Goal: Task Accomplishment & Management: Manage account settings

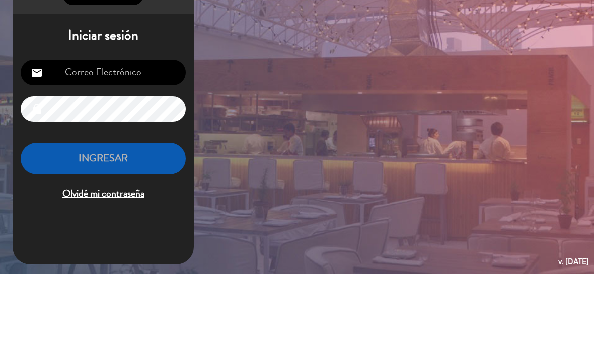
type input "s"
type input "[EMAIL_ADDRESS][DOMAIN_NAME]"
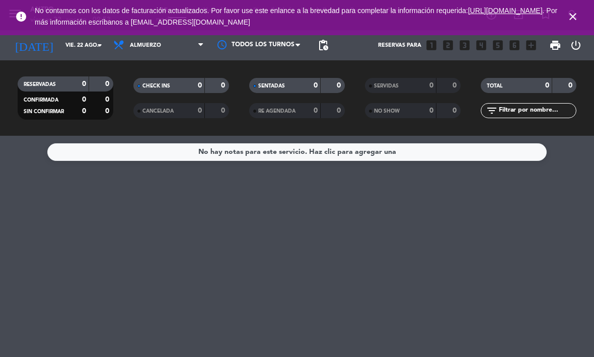
click at [578, 17] on icon "close" at bounding box center [573, 17] width 12 height 12
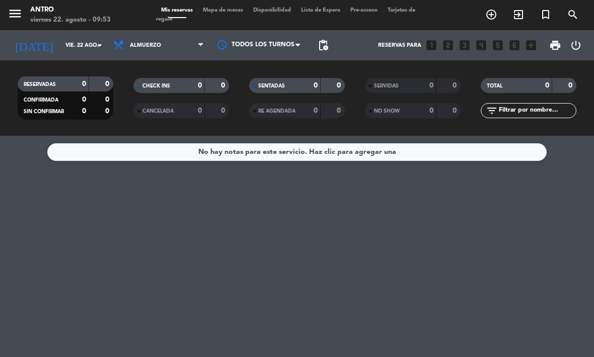
scroll to position [33, 0]
click at [142, 42] on span "Almuerzo" at bounding box center [145, 45] width 31 height 7
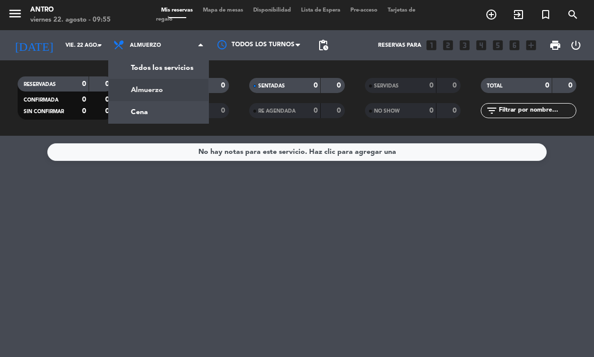
click at [135, 82] on div "menu ANTRO viernes 22. agosto - 09:55 Mis reservas Mapa de mesas Disponibilidad…" at bounding box center [297, 68] width 594 height 136
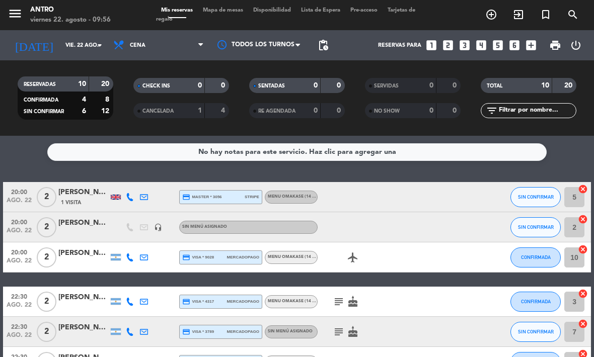
scroll to position [0, 0]
click at [164, 287] on div at bounding box center [158, 302] width 14 height 30
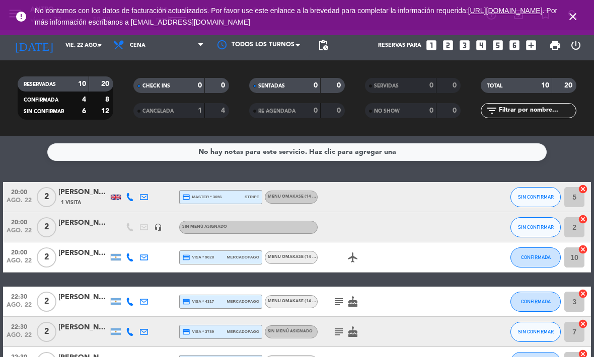
click at [130, 193] on icon at bounding box center [130, 197] width 8 height 8
click at [113, 176] on span "Copiar" at bounding box center [122, 181] width 21 height 11
click at [80, 187] on div "[PERSON_NAME]" at bounding box center [83, 193] width 50 height 12
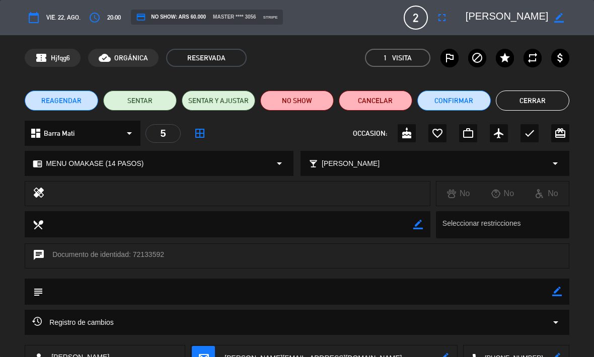
click at [548, 108] on button "Cerrar" at bounding box center [532, 101] width 73 height 20
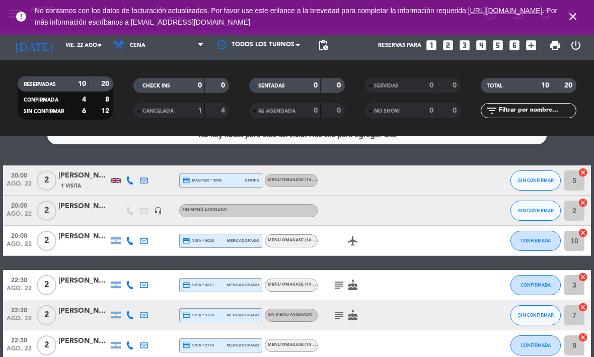
scroll to position [19, 0]
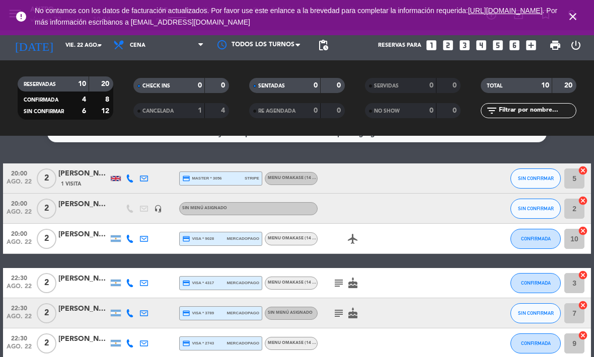
click at [132, 235] on icon at bounding box center [130, 239] width 8 height 8
click at [118, 217] on span "Copiar" at bounding box center [122, 222] width 21 height 11
click at [76, 229] on div "[PERSON_NAME] [PERSON_NAME]" at bounding box center [83, 235] width 50 height 12
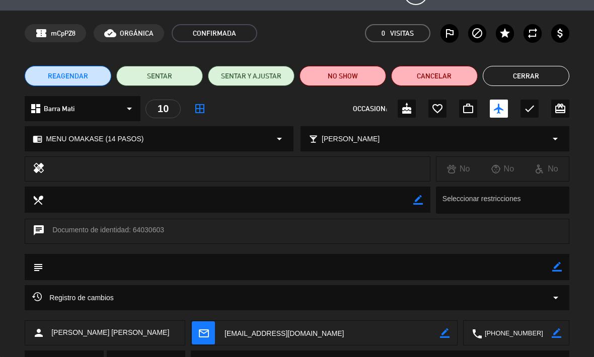
scroll to position [32, 0]
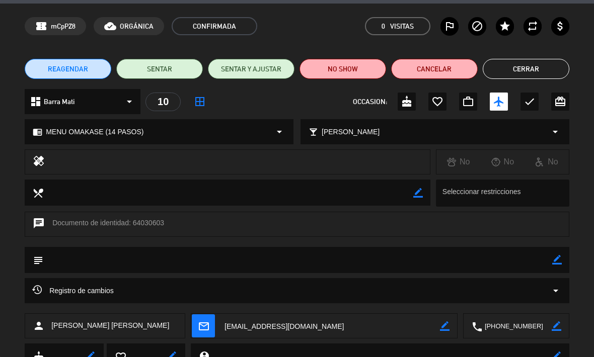
click at [549, 69] on button "Cerrar" at bounding box center [526, 69] width 87 height 20
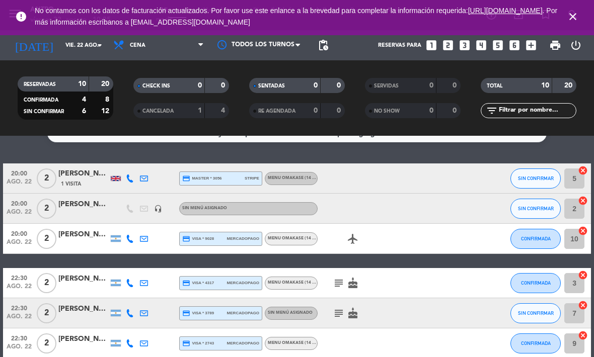
click at [385, 224] on div "airplanemode_active" at bounding box center [360, 239] width 85 height 30
click at [64, 229] on div "[PERSON_NAME] [PERSON_NAME]" at bounding box center [83, 235] width 50 height 12
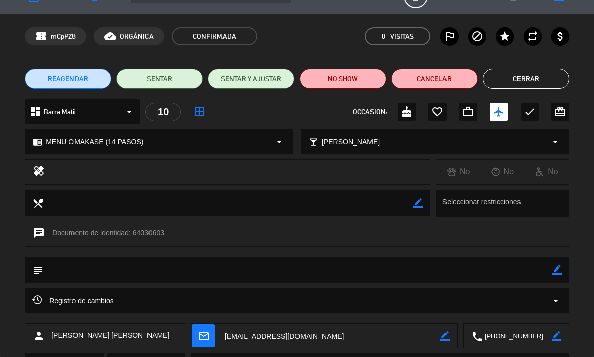
scroll to position [22, 0]
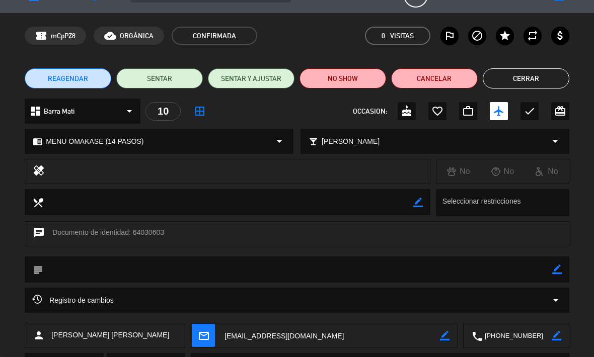
click at [508, 86] on button "Cerrar" at bounding box center [526, 78] width 87 height 20
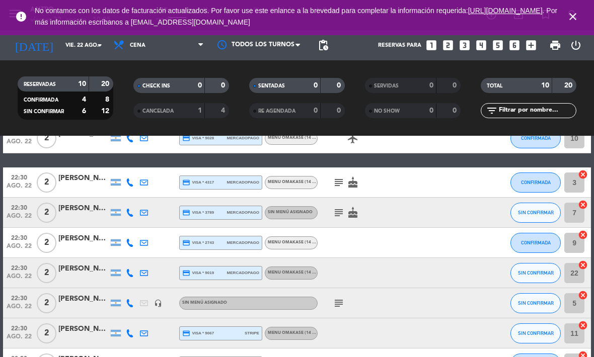
scroll to position [121, 0]
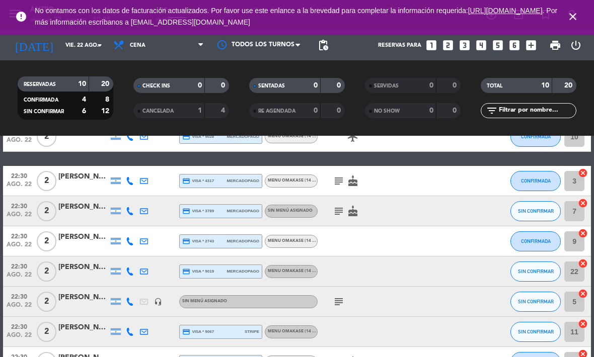
click at [128, 177] on icon at bounding box center [130, 181] width 8 height 8
click at [80, 171] on div "[PERSON_NAME]" at bounding box center [83, 177] width 50 height 12
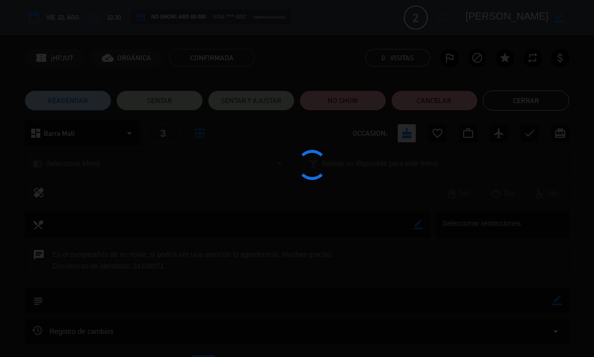
click at [74, 149] on div at bounding box center [297, 178] width 594 height 357
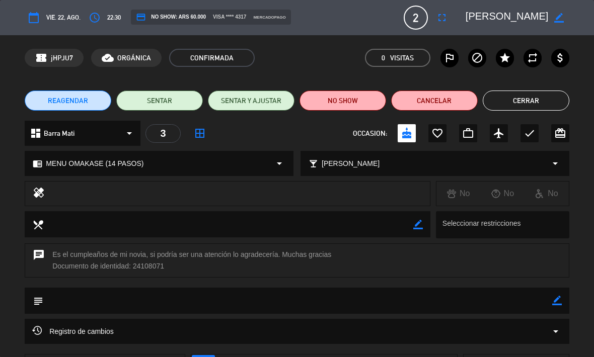
click at [536, 109] on button "Cerrar" at bounding box center [526, 101] width 87 height 20
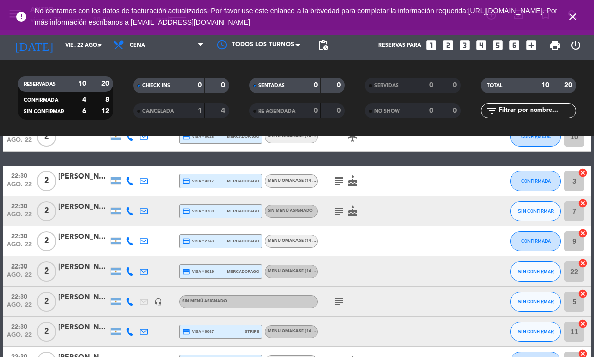
click at [128, 177] on icon at bounding box center [130, 181] width 8 height 8
click at [120, 160] on span "Copiar" at bounding box center [122, 165] width 21 height 11
click at [81, 201] on div "[PERSON_NAME] [PERSON_NAME]" at bounding box center [83, 207] width 50 height 12
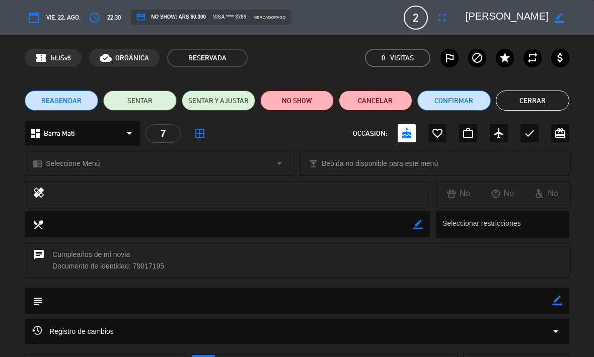
scroll to position [0, 0]
click at [550, 104] on button "Cerrar" at bounding box center [532, 101] width 73 height 20
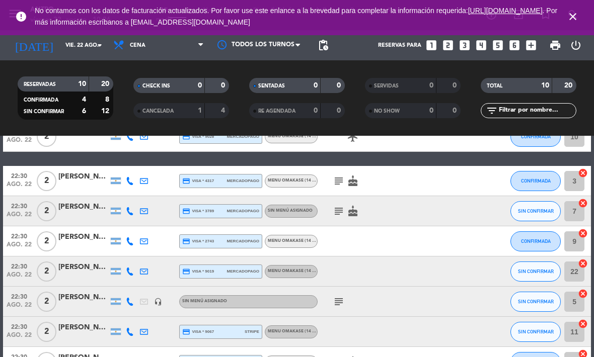
click at [131, 207] on icon at bounding box center [130, 211] width 8 height 8
click at [115, 190] on span "Copiar" at bounding box center [122, 195] width 21 height 11
click at [72, 201] on div "[PERSON_NAME] [PERSON_NAME]" at bounding box center [83, 207] width 50 height 12
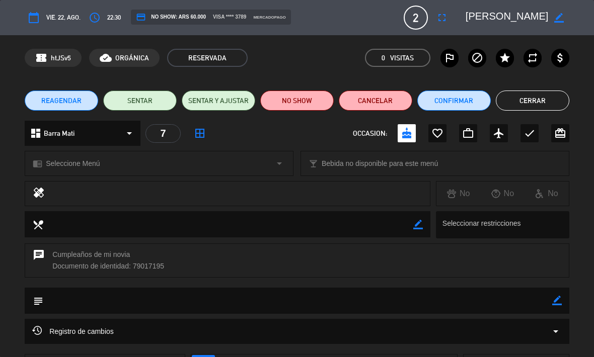
click at [543, 109] on button "Cerrar" at bounding box center [532, 101] width 73 height 20
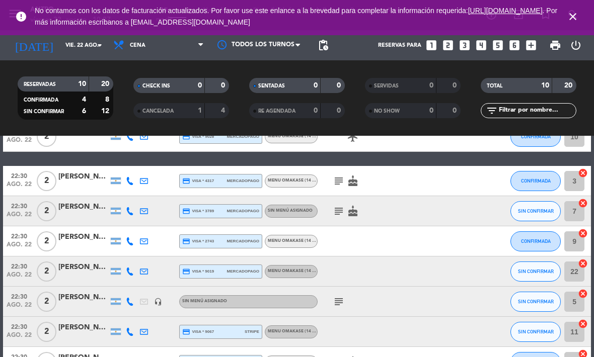
click at [88, 231] on div "[PERSON_NAME]" at bounding box center [83, 237] width 50 height 12
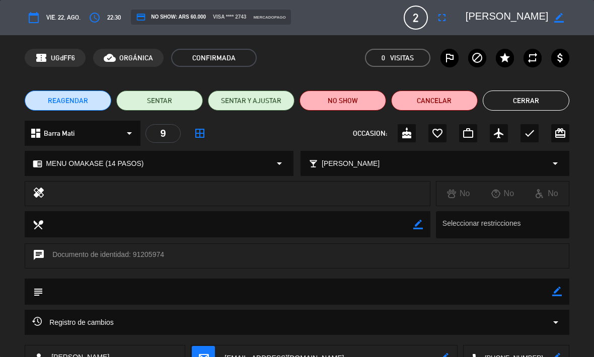
click at [538, 99] on button "Cerrar" at bounding box center [526, 101] width 87 height 20
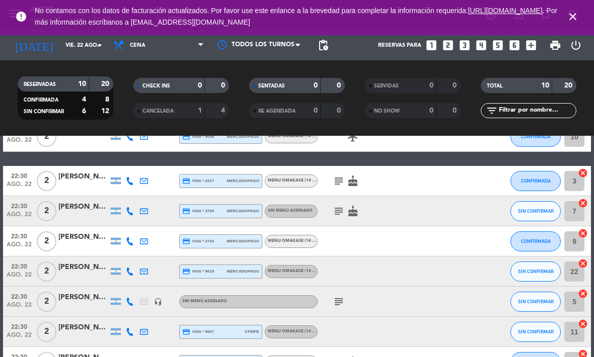
click at [127, 238] on icon at bounding box center [130, 242] width 8 height 8
click at [113, 220] on span "Copiar" at bounding box center [122, 225] width 21 height 11
click at [78, 231] on div "[PERSON_NAME]" at bounding box center [83, 237] width 50 height 12
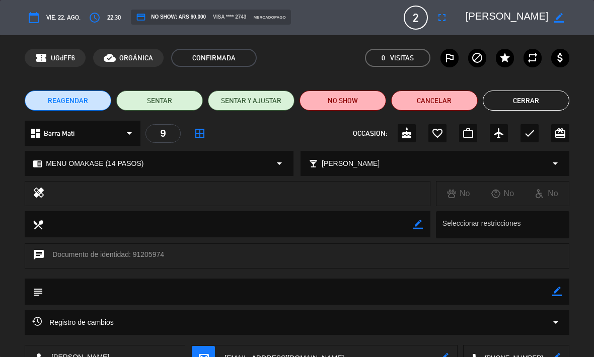
click at [532, 108] on button "Cerrar" at bounding box center [526, 101] width 87 height 20
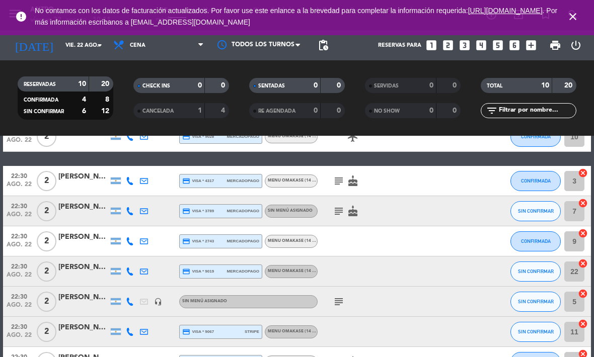
click at [74, 273] on div at bounding box center [83, 277] width 50 height 8
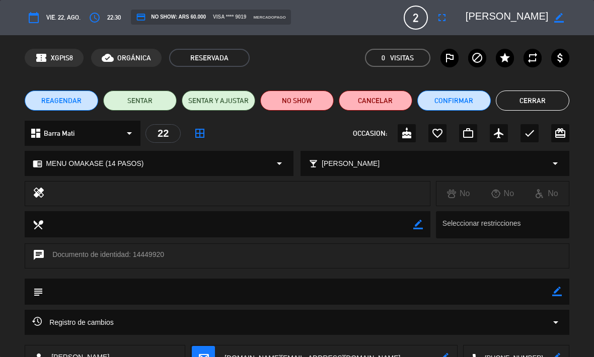
click at [555, 97] on button "Cerrar" at bounding box center [532, 101] width 73 height 20
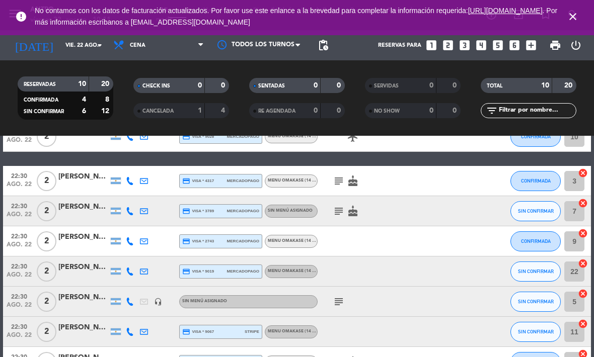
click at [116, 257] on div at bounding box center [116, 272] width 14 height 30
click at [131, 268] on icon at bounding box center [130, 272] width 8 height 8
click at [115, 250] on span "Copiar" at bounding box center [122, 255] width 21 height 11
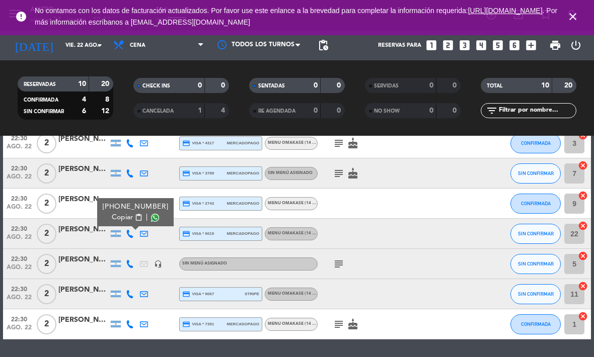
scroll to position [158, 0]
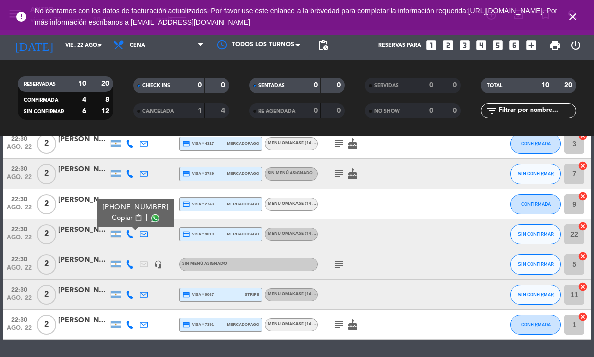
click at [80, 266] on div at bounding box center [83, 270] width 50 height 8
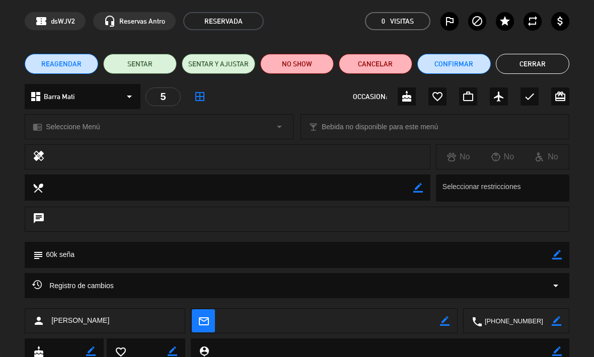
scroll to position [43, 0]
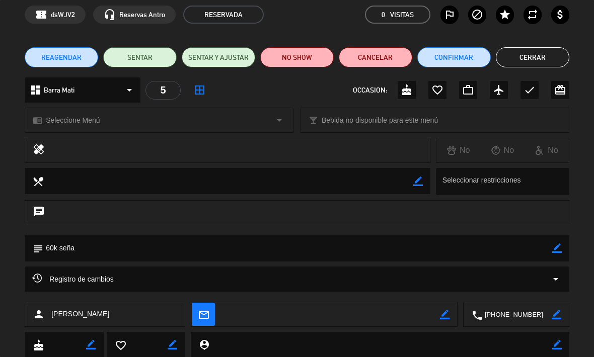
click at [544, 63] on button "Cerrar" at bounding box center [532, 57] width 73 height 20
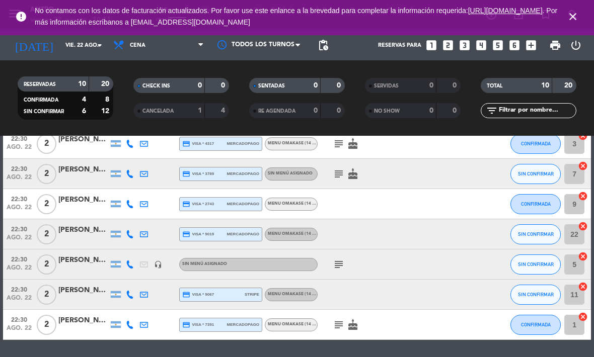
click at [127, 261] on icon at bounding box center [130, 265] width 8 height 8
click at [117, 243] on span "Copiar" at bounding box center [122, 248] width 21 height 11
click at [83, 285] on div "[PERSON_NAME]" at bounding box center [83, 291] width 50 height 12
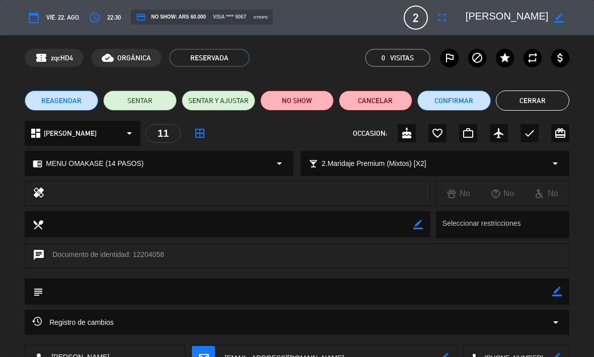
click at [552, 95] on button "Cerrar" at bounding box center [532, 101] width 73 height 20
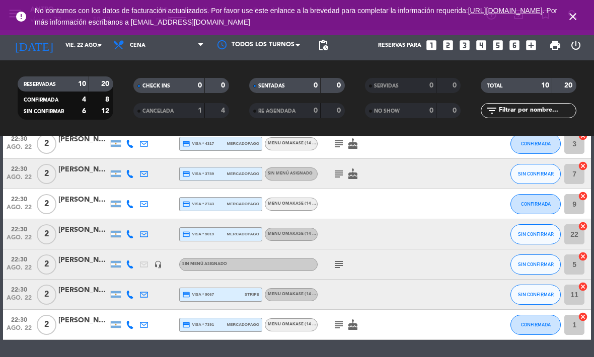
click at [126, 291] on icon at bounding box center [130, 295] width 8 height 8
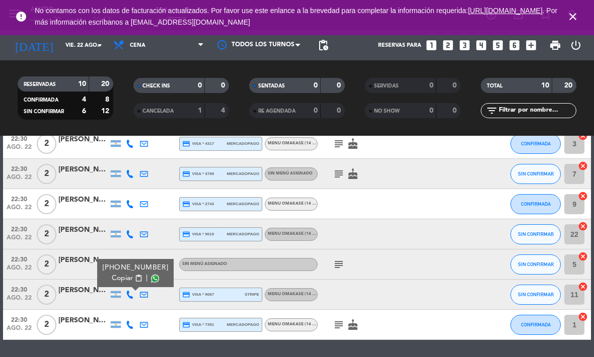
click at [112, 273] on span "Copiar" at bounding box center [122, 278] width 21 height 11
click at [129, 321] on icon at bounding box center [130, 325] width 8 height 8
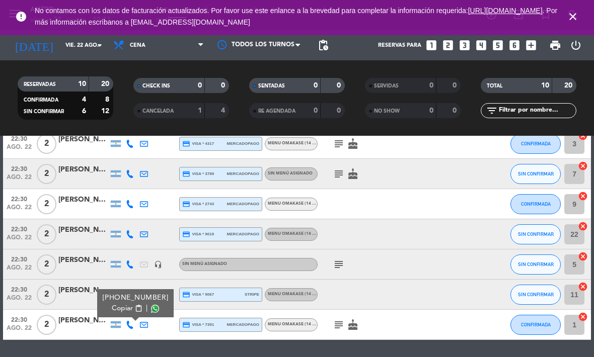
click at [118, 303] on span "Copiar" at bounding box center [122, 308] width 21 height 11
click at [82, 315] on div "[PERSON_NAME]" at bounding box center [83, 321] width 50 height 12
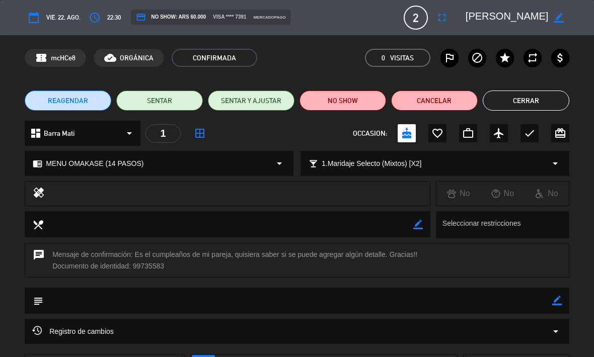
click at [545, 96] on button "Cerrar" at bounding box center [526, 101] width 87 height 20
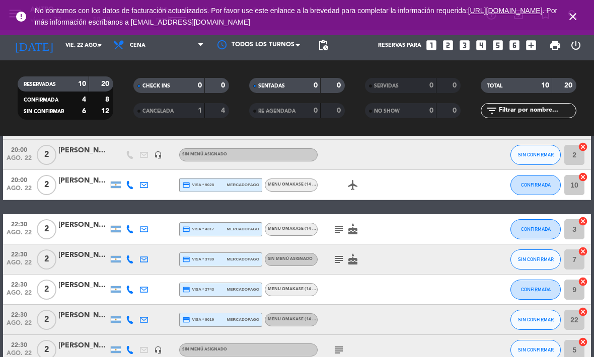
scroll to position [56, 0]
